Goal: Task Accomplishment & Management: Use online tool/utility

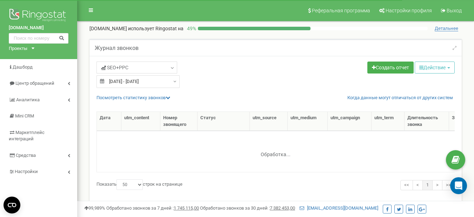
select select "50"
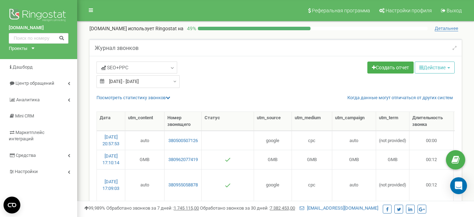
click at [169, 85] on input "21.09.2025 - 21.09.2025" at bounding box center [138, 81] width 83 height 13
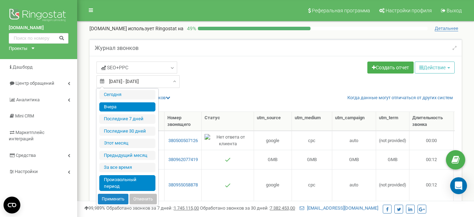
click at [113, 184] on li "Произвольный период" at bounding box center [127, 183] width 56 height 16
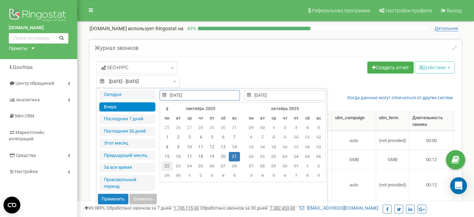
type input "22.09.2025"
click at [163, 169] on td "22" at bounding box center [167, 165] width 11 height 9
type input "22.09.2025"
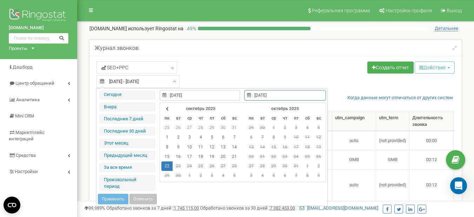
click at [165, 166] on td "22" at bounding box center [167, 165] width 11 height 9
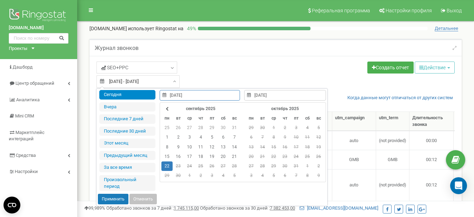
click at [120, 195] on button "Применить" at bounding box center [113, 198] width 31 height 11
type input "[DATE] - [DATE]"
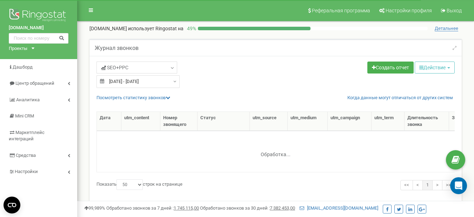
select select "50"
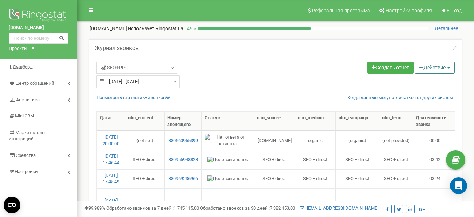
click at [427, 68] on button "Действие" at bounding box center [435, 67] width 40 height 12
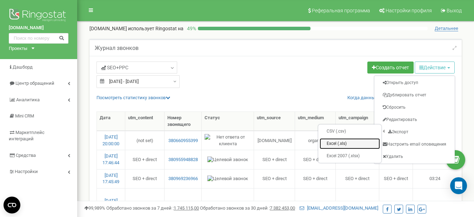
click at [349, 142] on link "Excel (.xls)" at bounding box center [350, 143] width 60 height 11
